Goal: Task Accomplishment & Management: Use online tool/utility

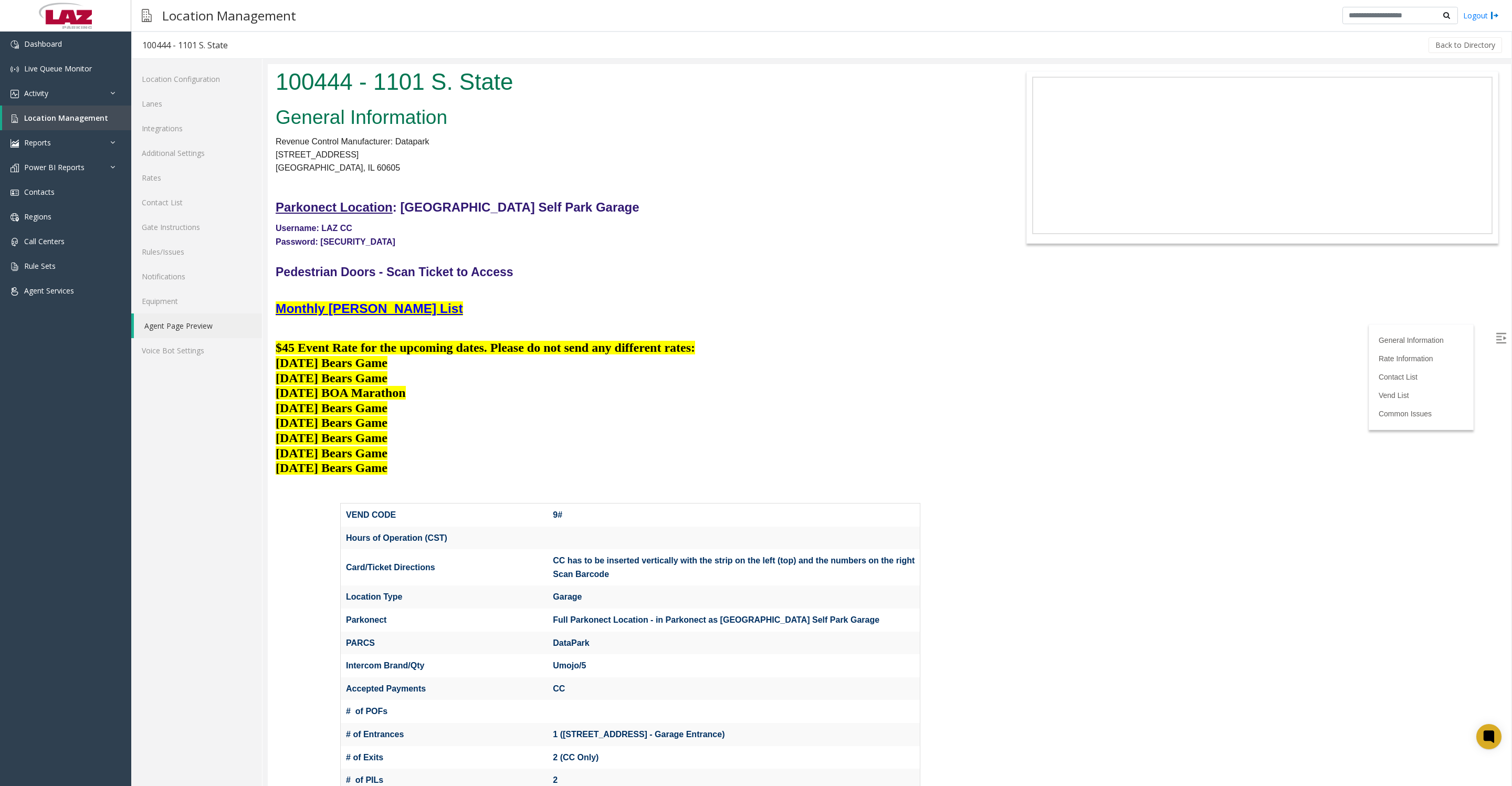
scroll to position [1443, 0]
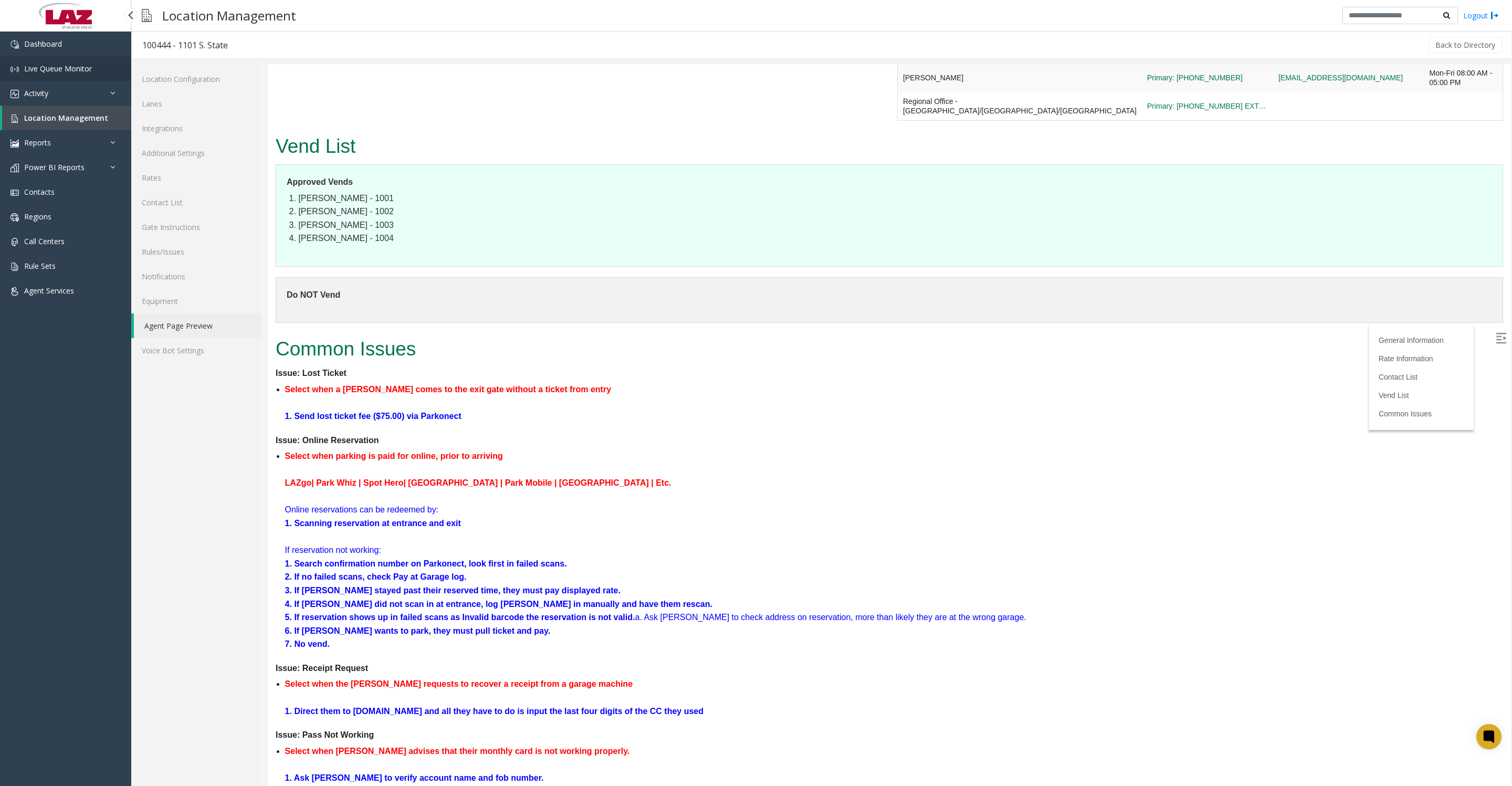
click at [65, 81] on link "Live Queue Monitor" at bounding box center [66, 69] width 131 height 25
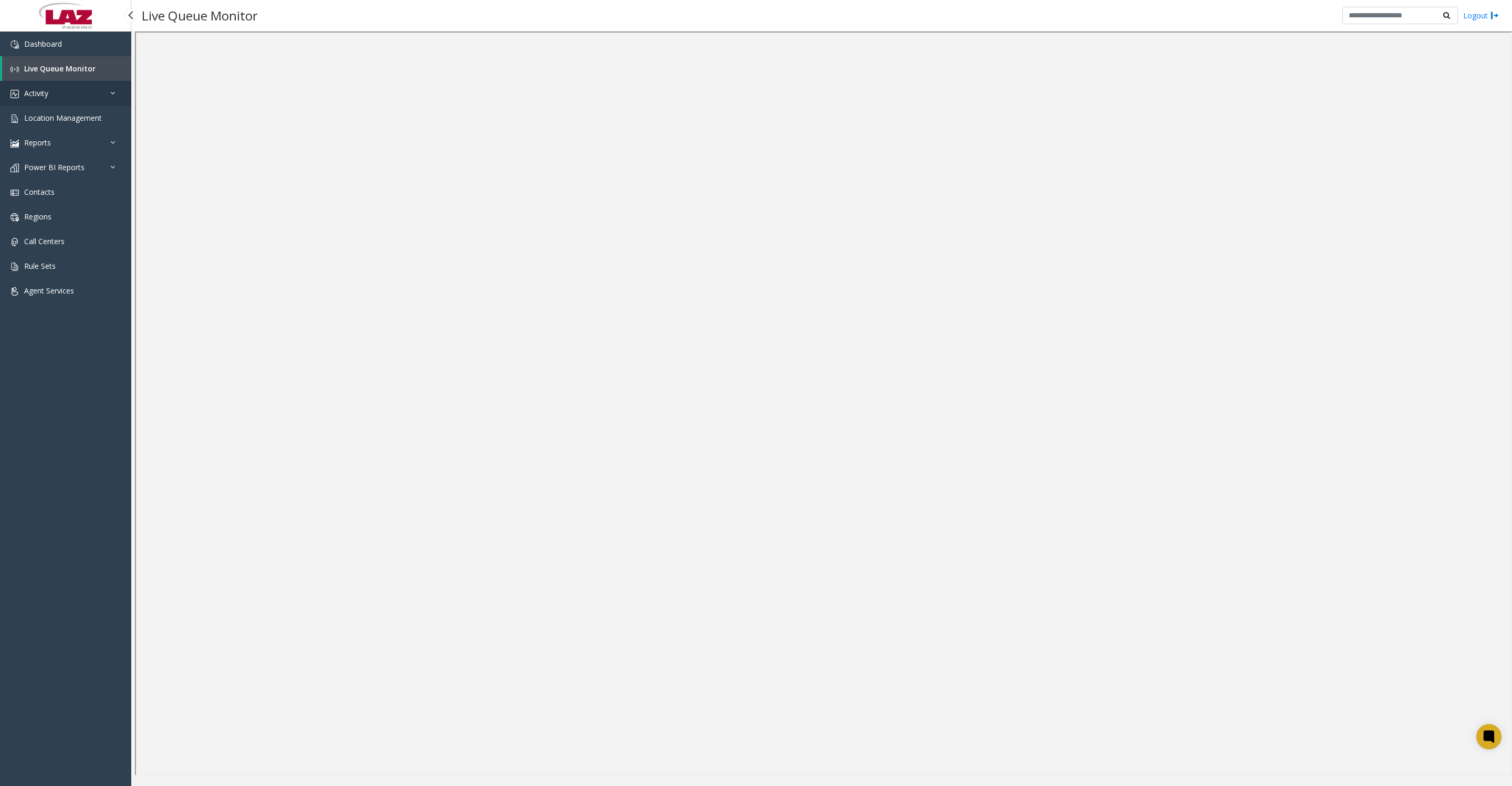
click at [40, 106] on link "Activity" at bounding box center [66, 93] width 131 height 25
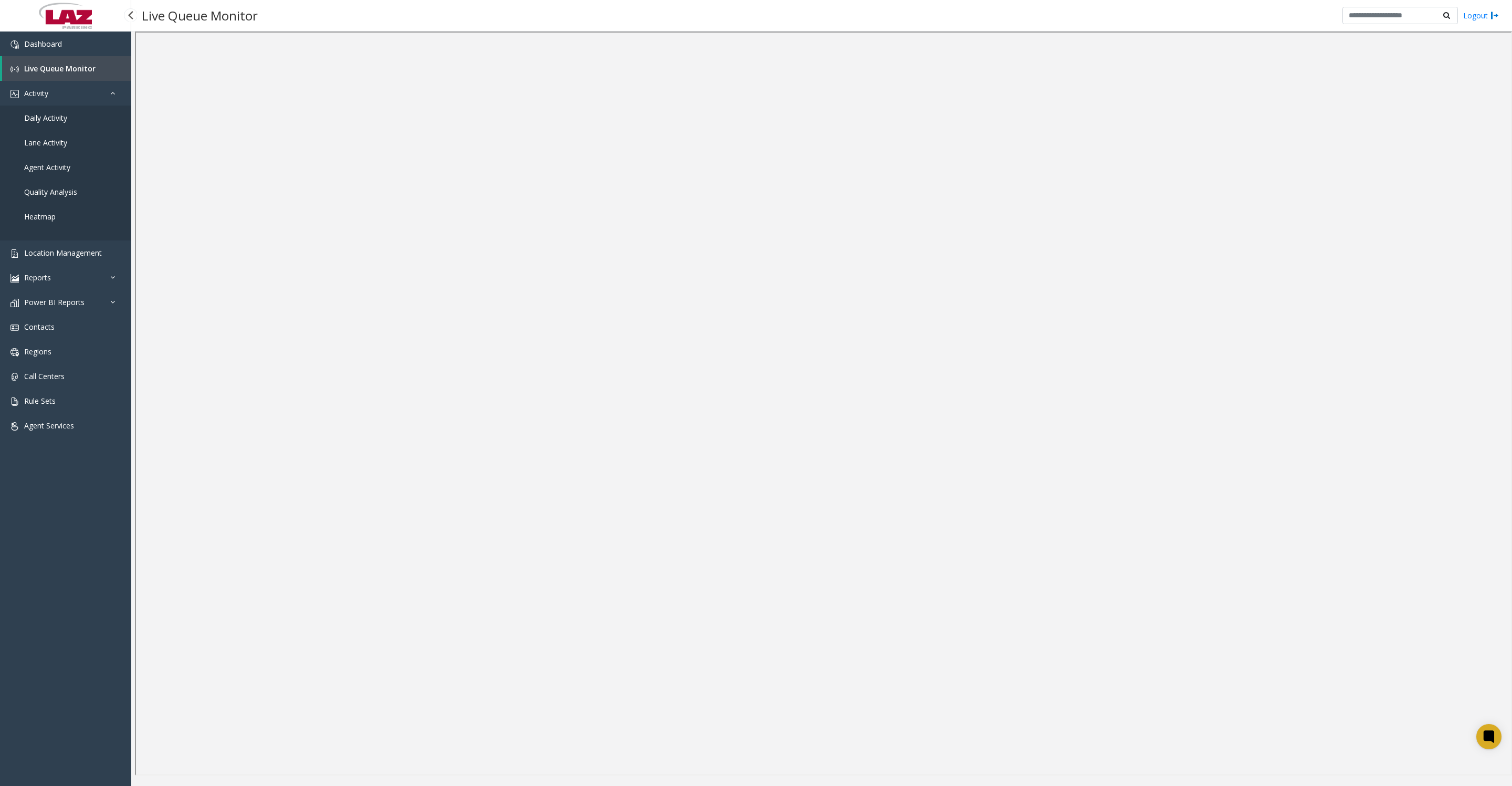
click at [62, 130] on link "Daily Activity" at bounding box center [66, 118] width 131 height 25
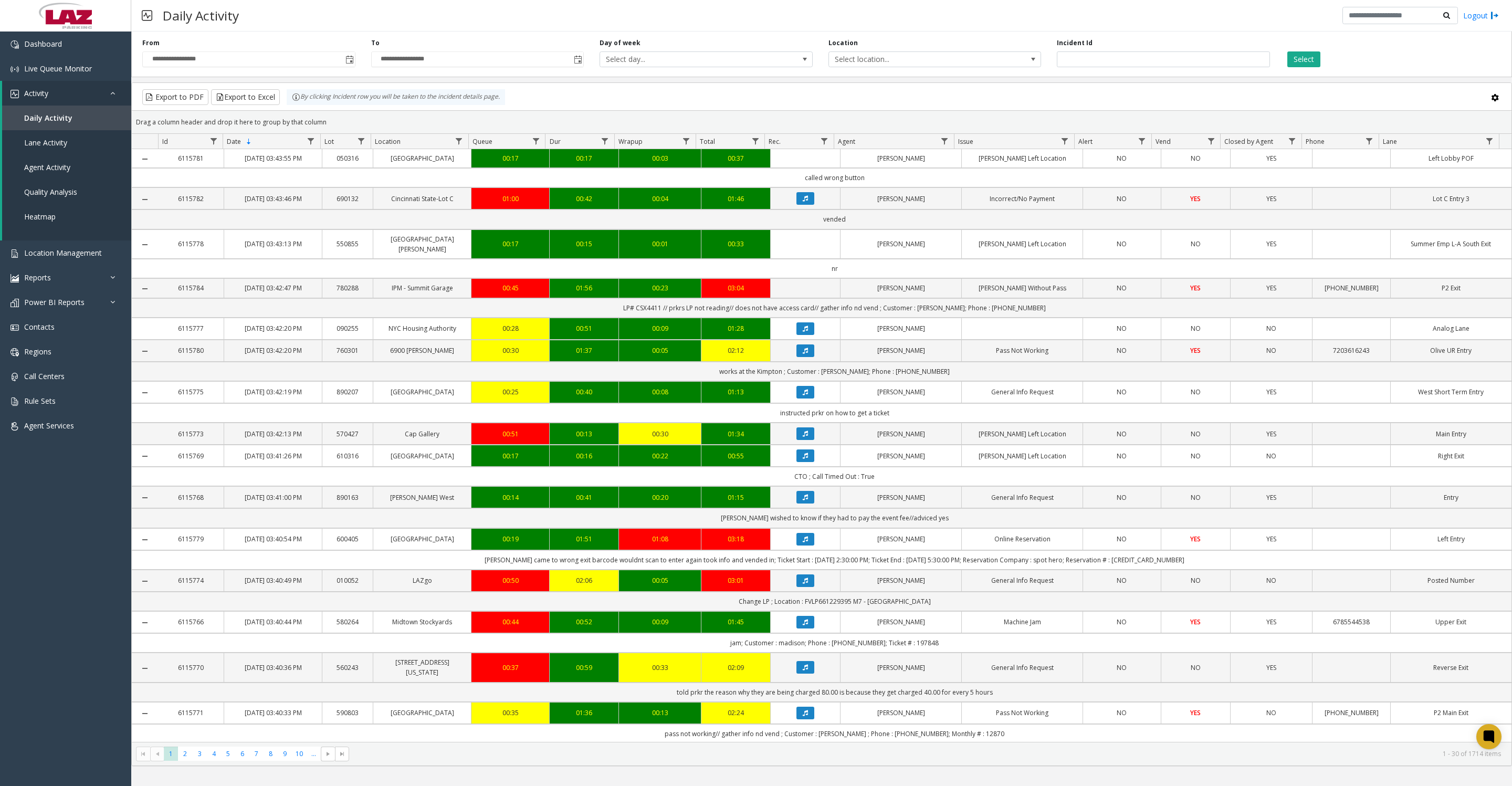
click at [350, 64] on span "Toggle popup" at bounding box center [350, 60] width 8 height 8
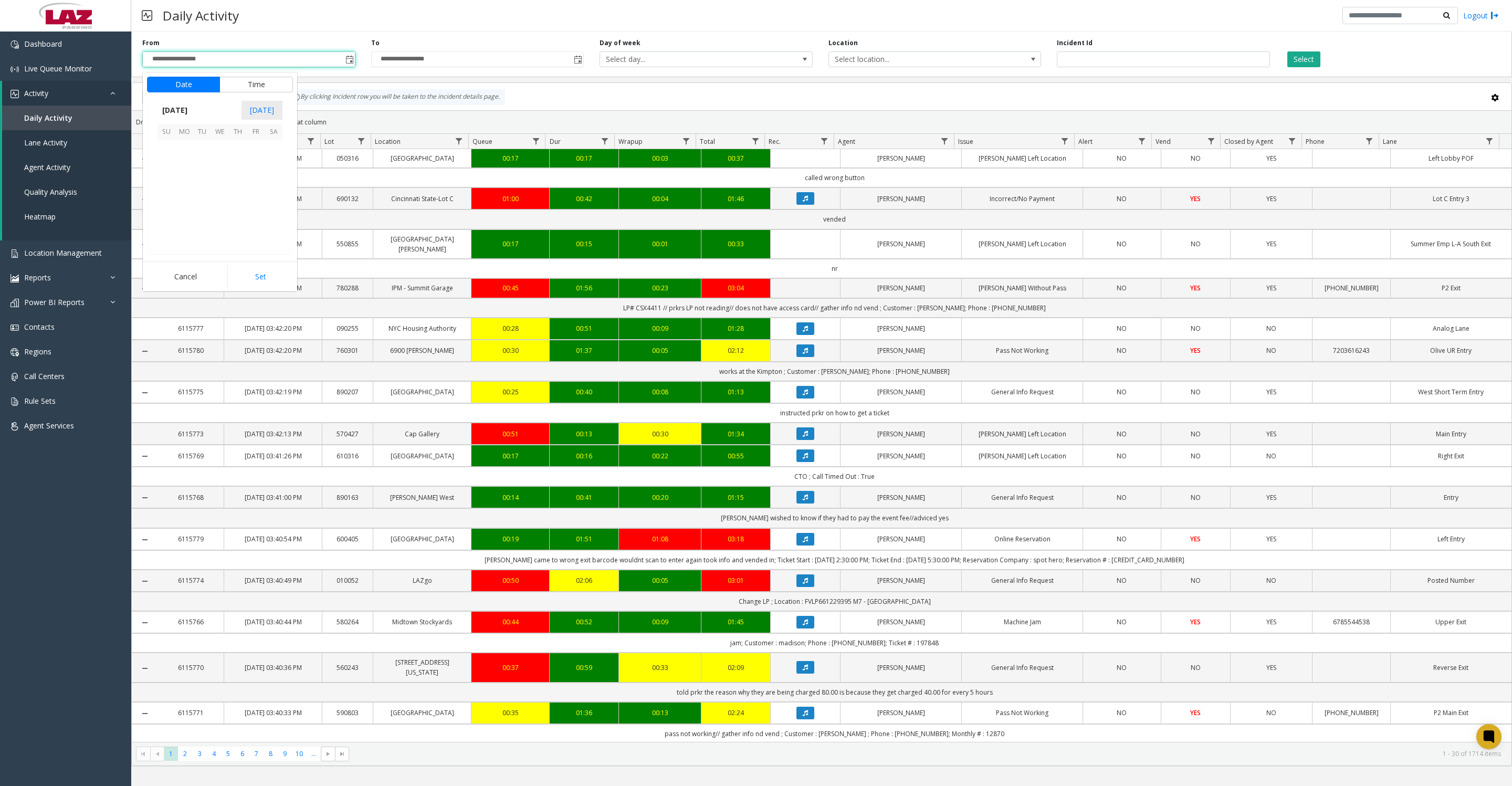
scroll to position [188354, 0]
click at [177, 151] on span "1" at bounding box center [184, 149] width 18 height 18
click at [167, 90] on button "Date" at bounding box center [183, 85] width 73 height 16
click at [269, 157] on span "6" at bounding box center [274, 149] width 18 height 18
click at [171, 160] on span "7" at bounding box center [173, 155] width 4 height 10
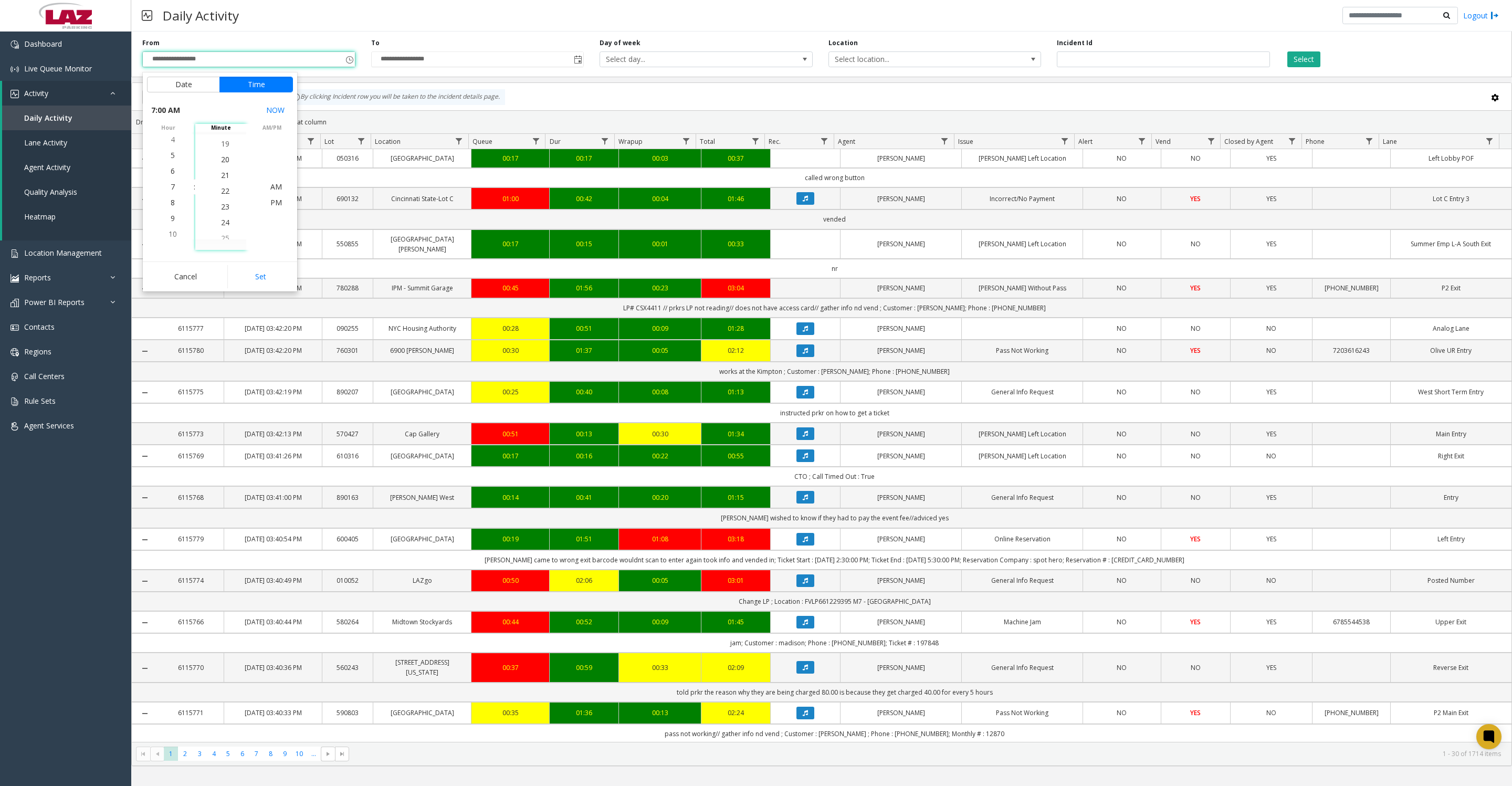
scroll to position [394, 0]
click at [221, 236] on span "28" at bounding box center [225, 234] width 8 height 10
click at [221, 221] on span "30" at bounding box center [225, 218] width 8 height 10
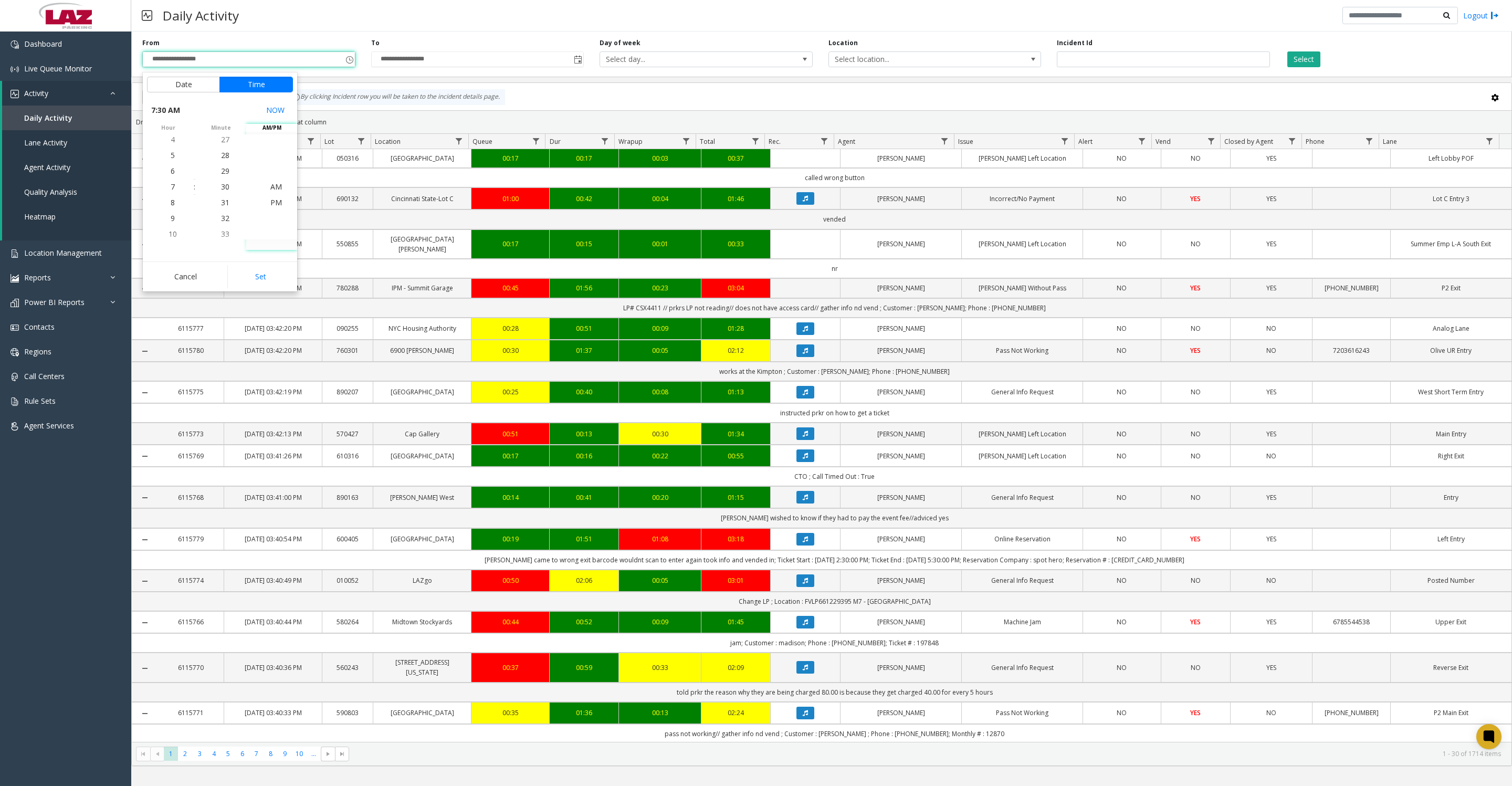
click at [254, 288] on button "Set" at bounding box center [260, 276] width 66 height 23
type input "**********"
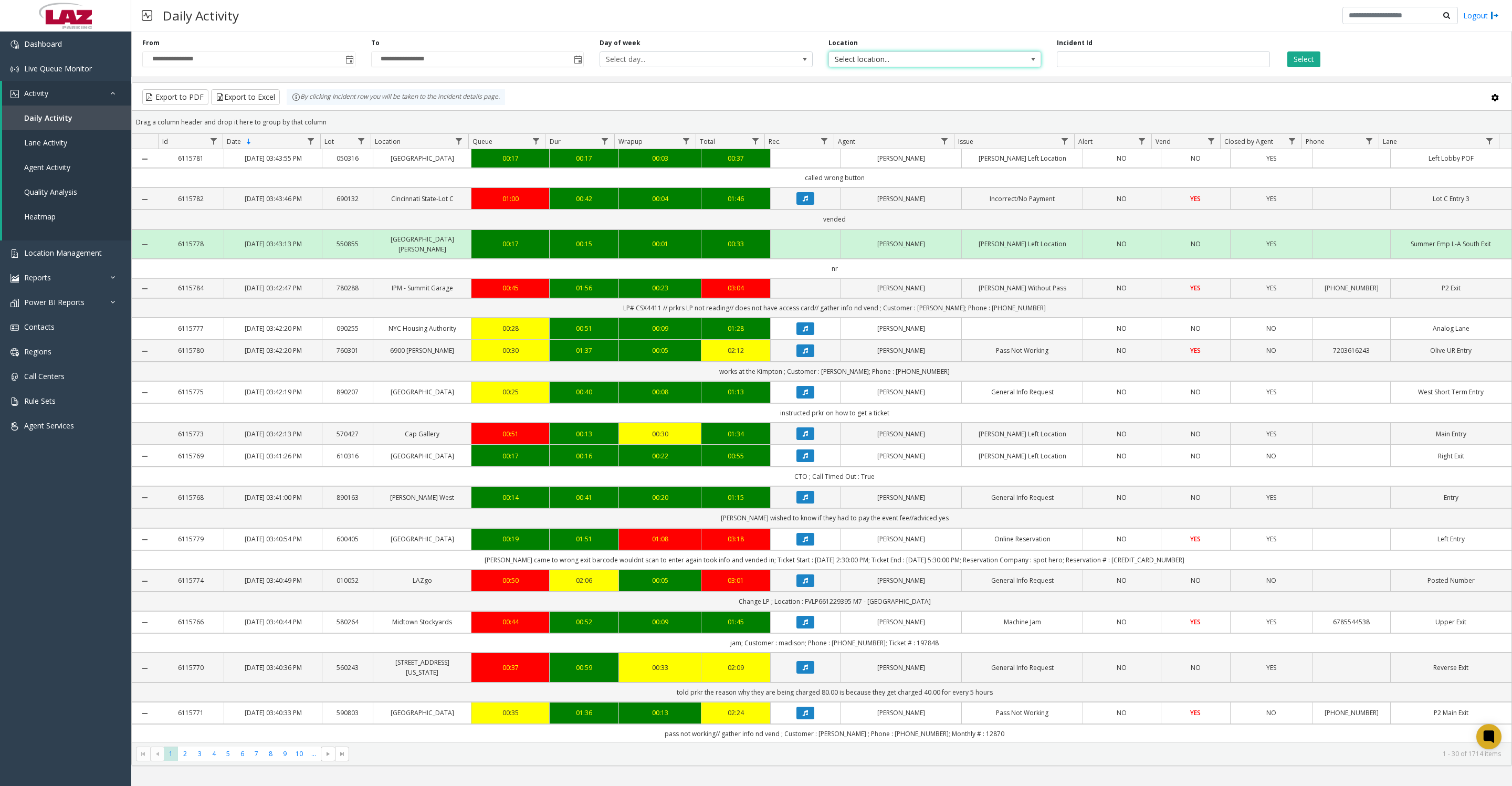
click at [890, 65] on span "Select location..." at bounding box center [913, 59] width 170 height 15
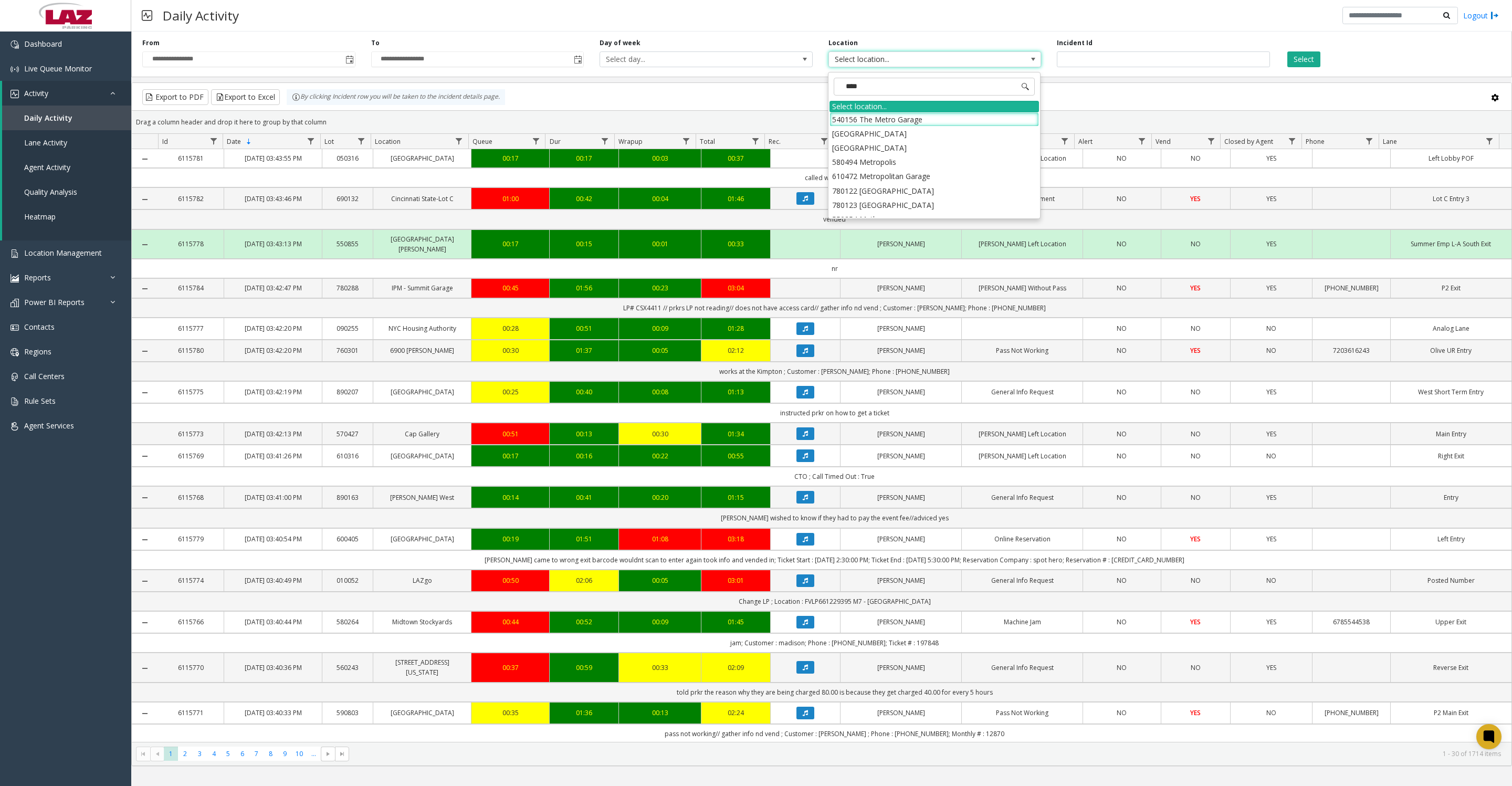
type input "*****"
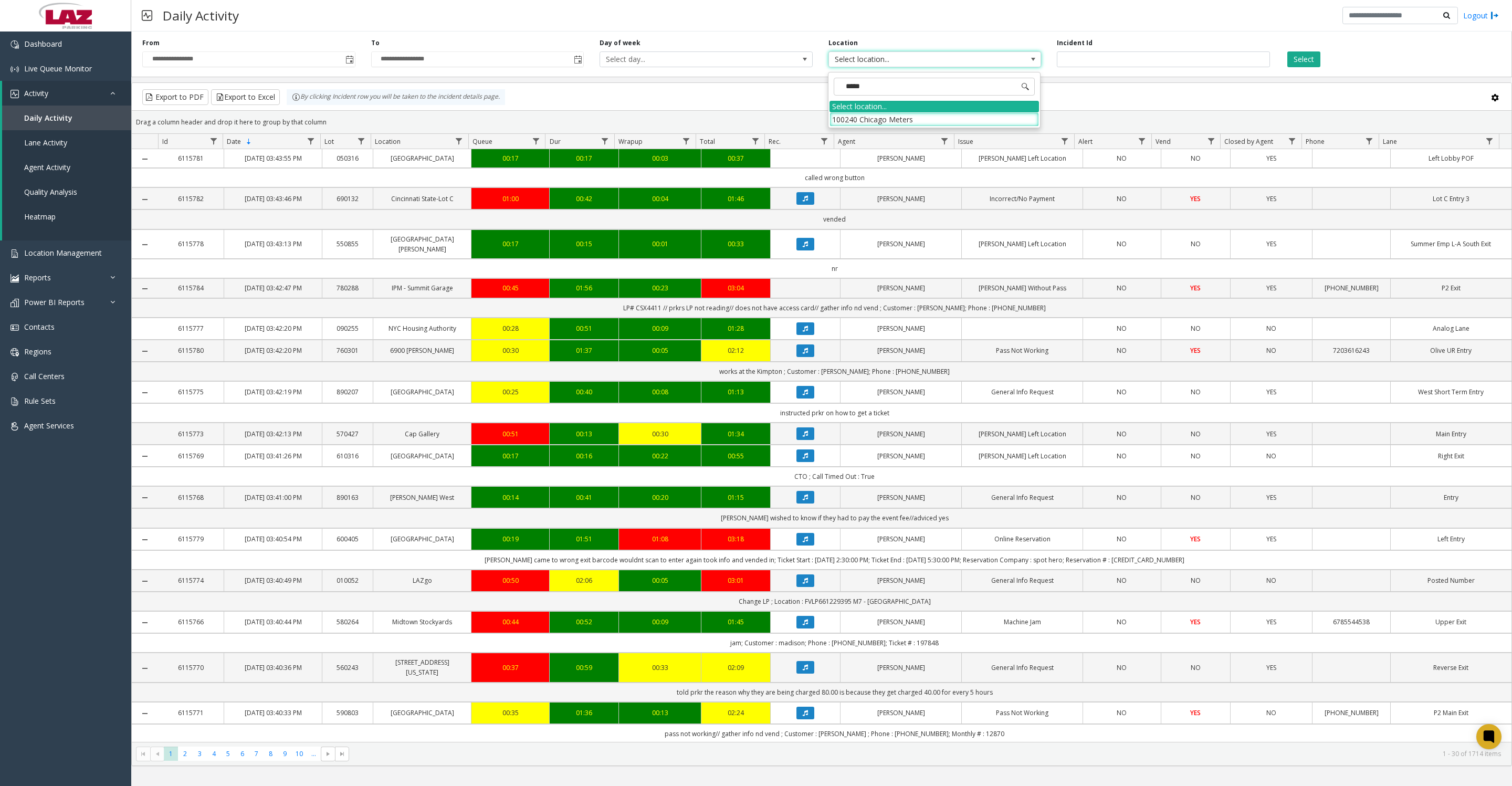
click at [835, 122] on li "100240 Chicago Meters" at bounding box center [934, 119] width 210 height 14
click at [1300, 57] on button "Select" at bounding box center [1304, 59] width 33 height 16
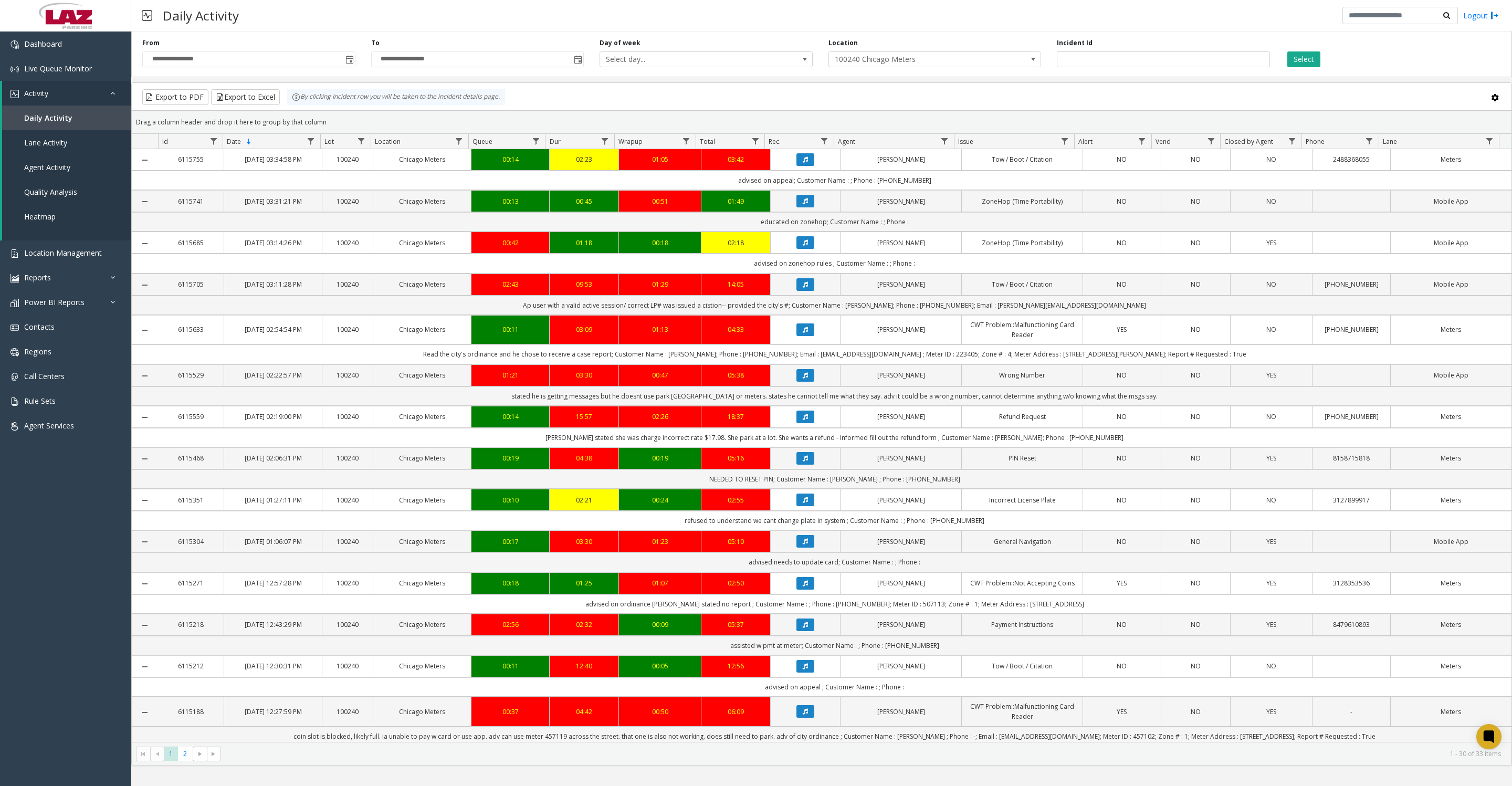
click at [1300, 57] on button "Select" at bounding box center [1304, 59] width 33 height 16
click at [1312, 60] on button "Select" at bounding box center [1304, 59] width 33 height 16
click at [279, 98] on button "Export to Excel" at bounding box center [245, 97] width 69 height 16
